Goal: Find contact information: Find contact information

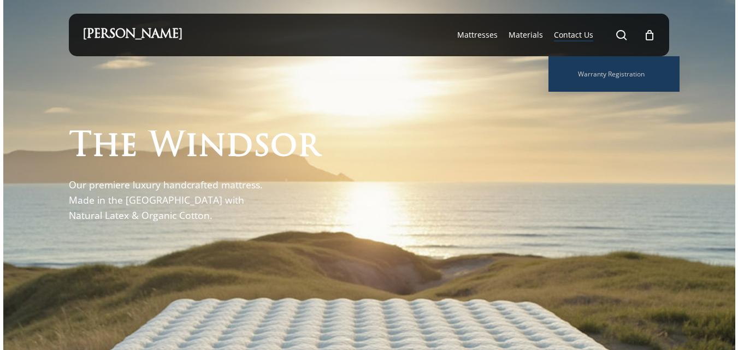
click at [585, 39] on span "Contact Us" at bounding box center [573, 34] width 39 height 10
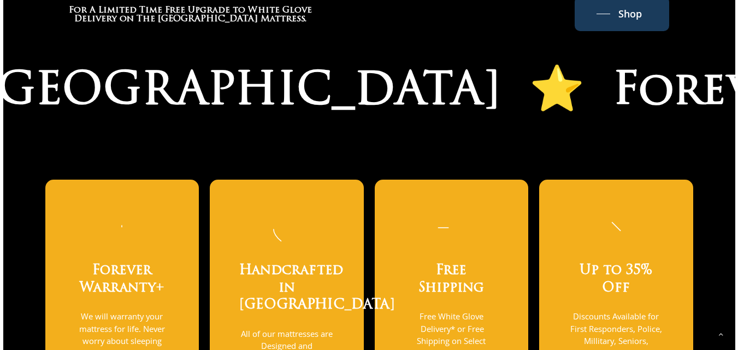
scroll to position [822, 0]
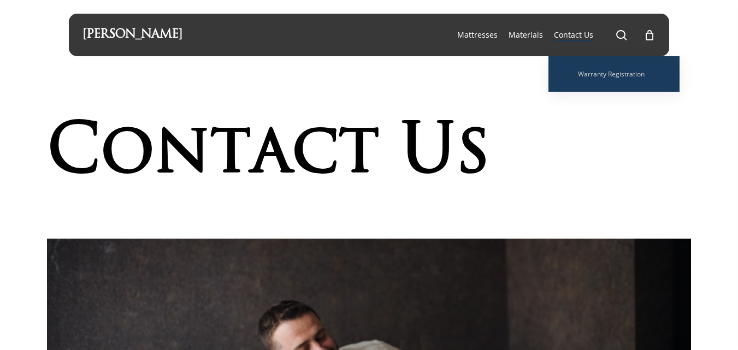
click at [581, 38] on span "Contact Us" at bounding box center [573, 34] width 39 height 10
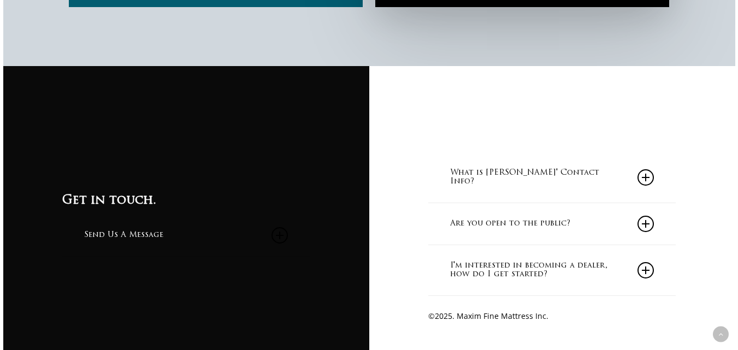
scroll to position [969, 0]
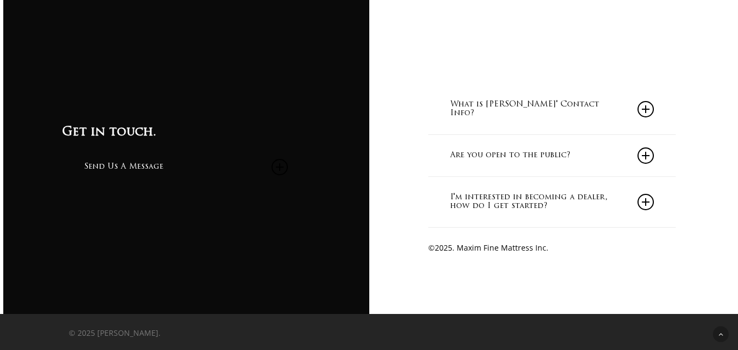
click at [649, 110] on icon at bounding box center [645, 109] width 16 height 16
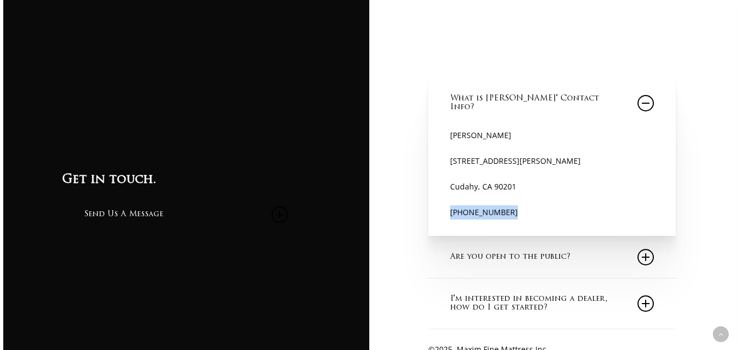
drag, startPoint x: 451, startPoint y: 217, endPoint x: 501, endPoint y: 217, distance: 50.2
click at [511, 212] on p "[PHONE_NUMBER]" at bounding box center [552, 212] width 204 height 14
copy p "[PHONE_NUMBER]"
